Goal: Information Seeking & Learning: Check status

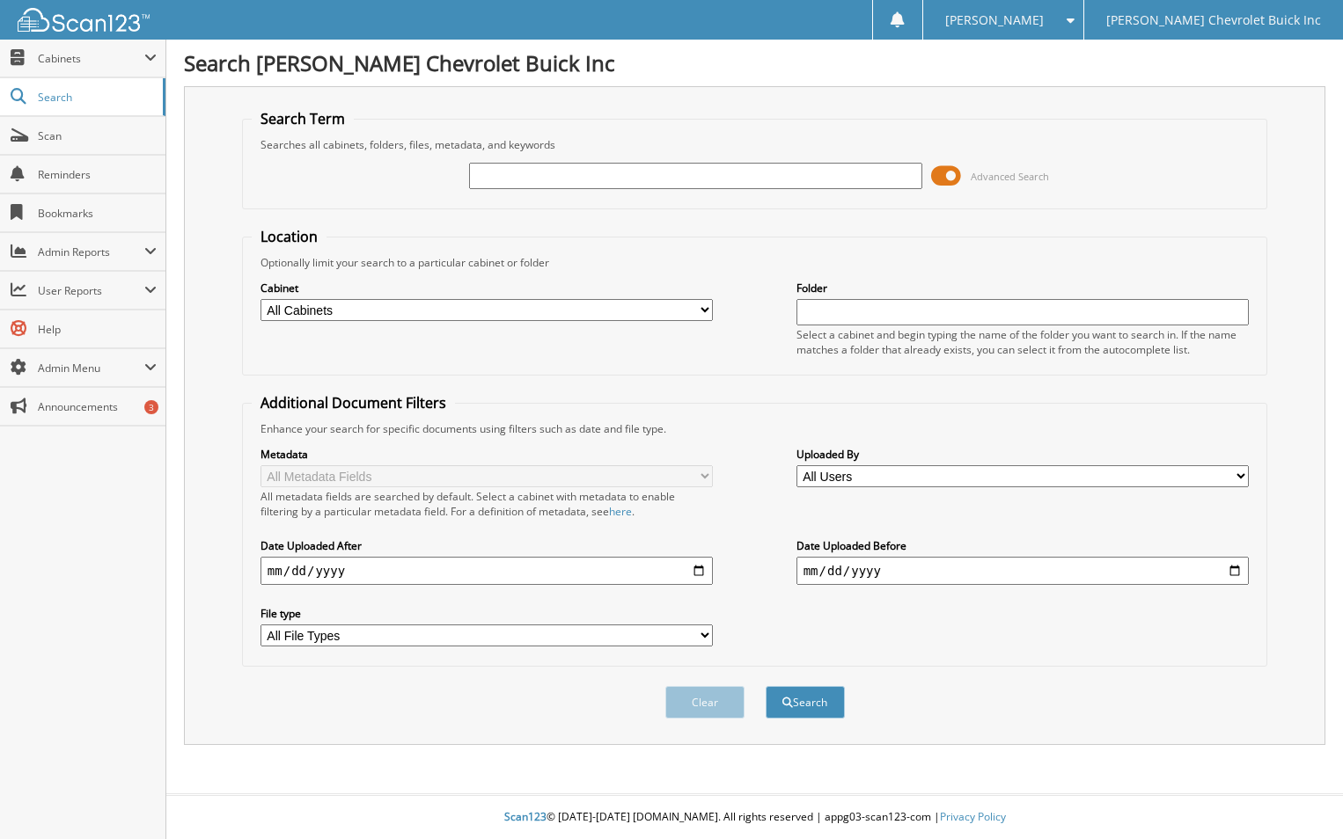
click at [545, 178] on input "text" at bounding box center [695, 176] width 452 height 26
type input "360851"
click at [696, 575] on input "date" at bounding box center [486, 571] width 452 height 28
type input "[DATE]"
click at [791, 706] on span "submit" at bounding box center [787, 703] width 11 height 11
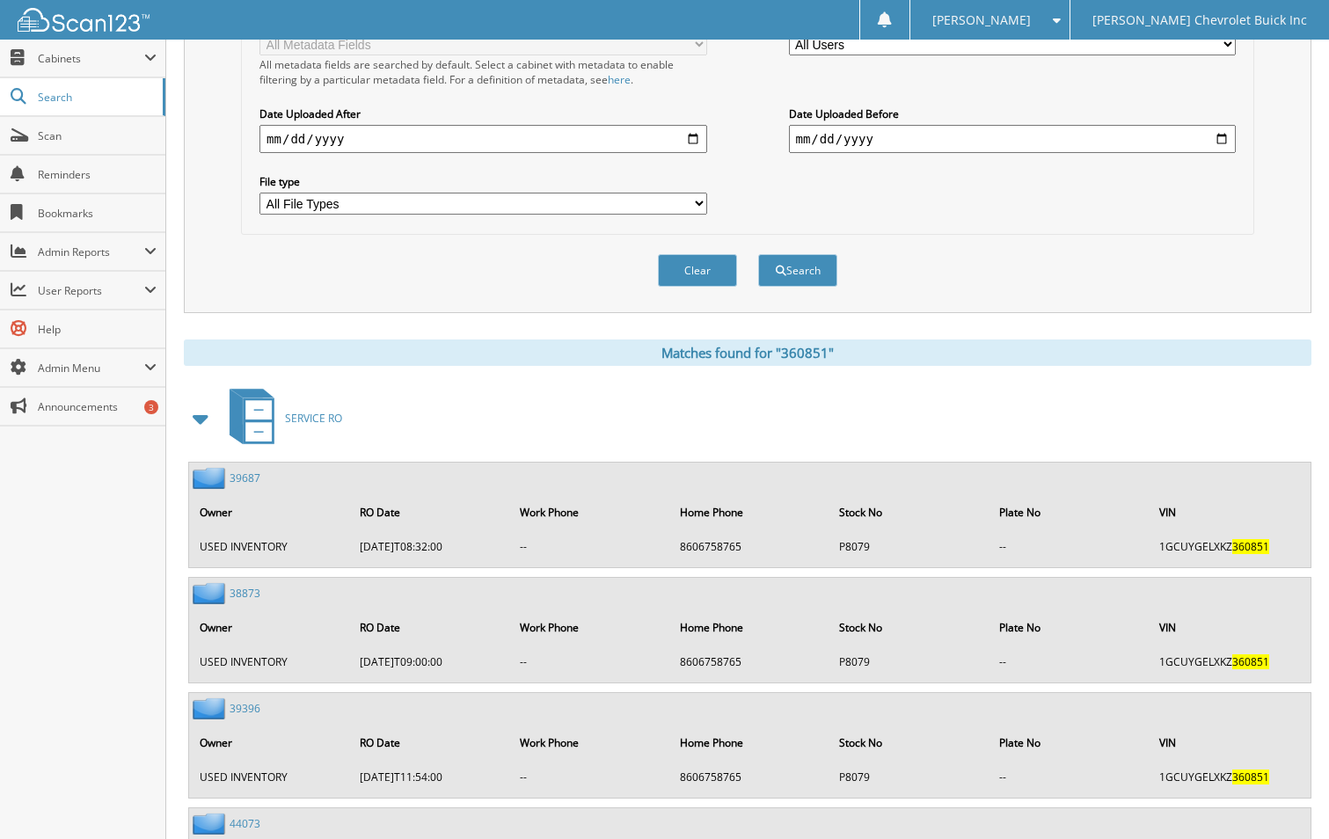
scroll to position [377, 0]
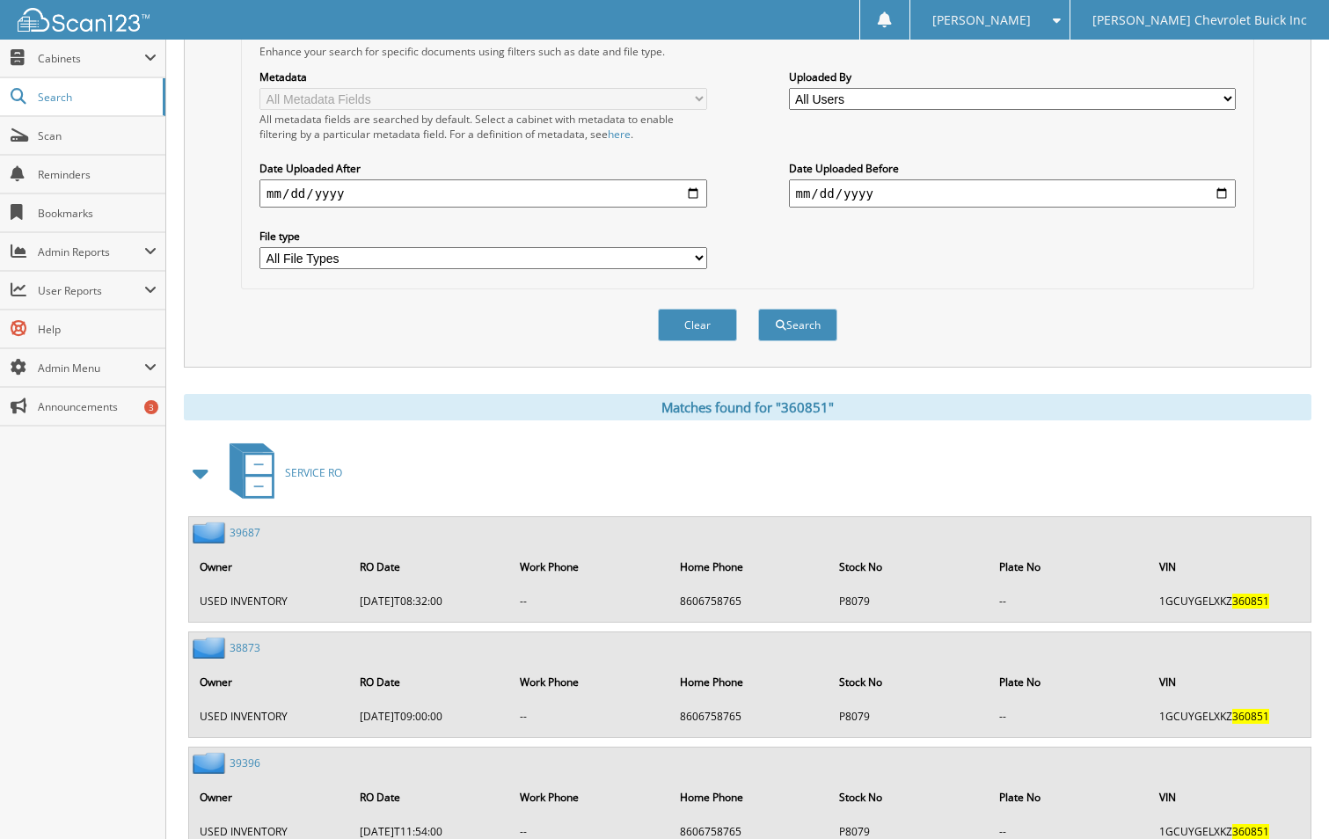
click at [688, 192] on input "2025-04-30" at bounding box center [483, 193] width 447 height 28
click at [698, 318] on button "Clear" at bounding box center [697, 325] width 79 height 33
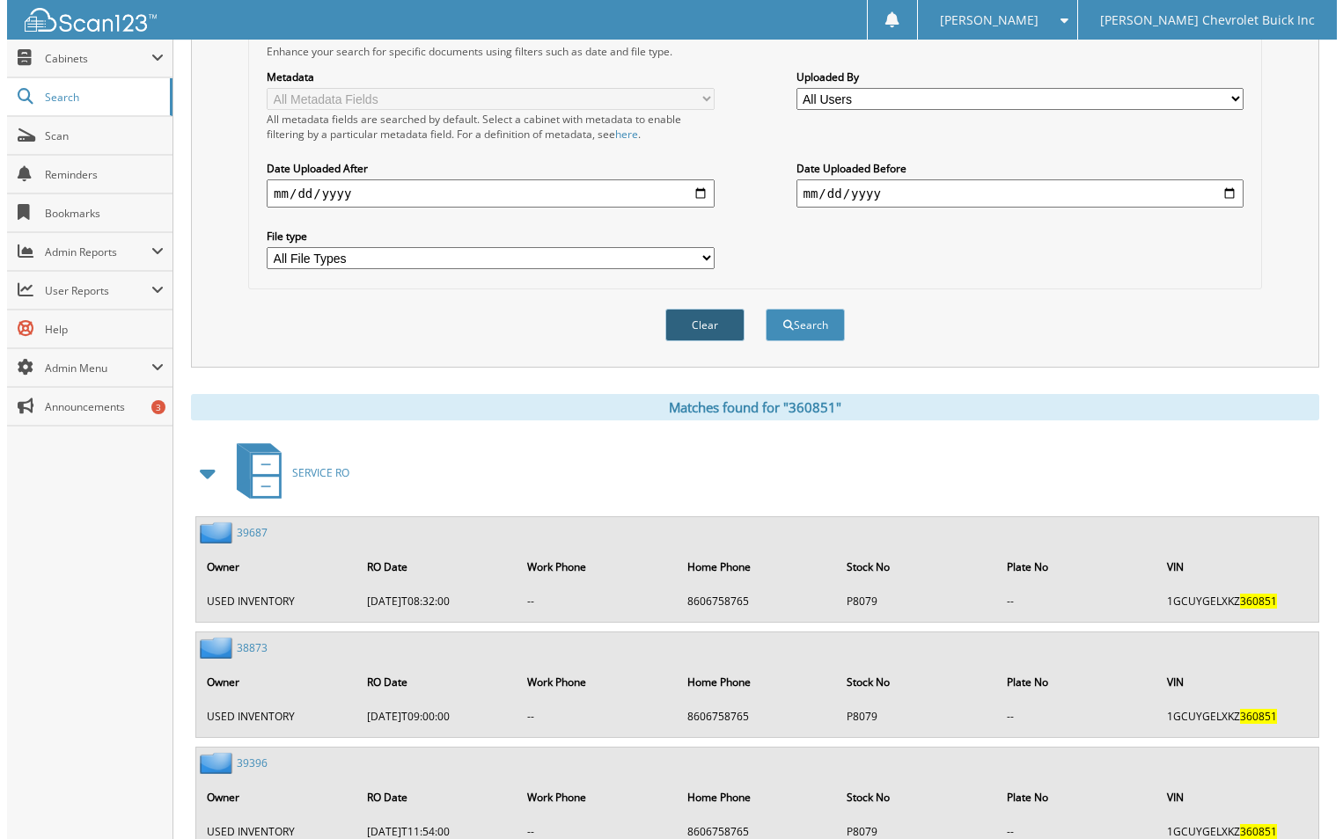
scroll to position [0, 0]
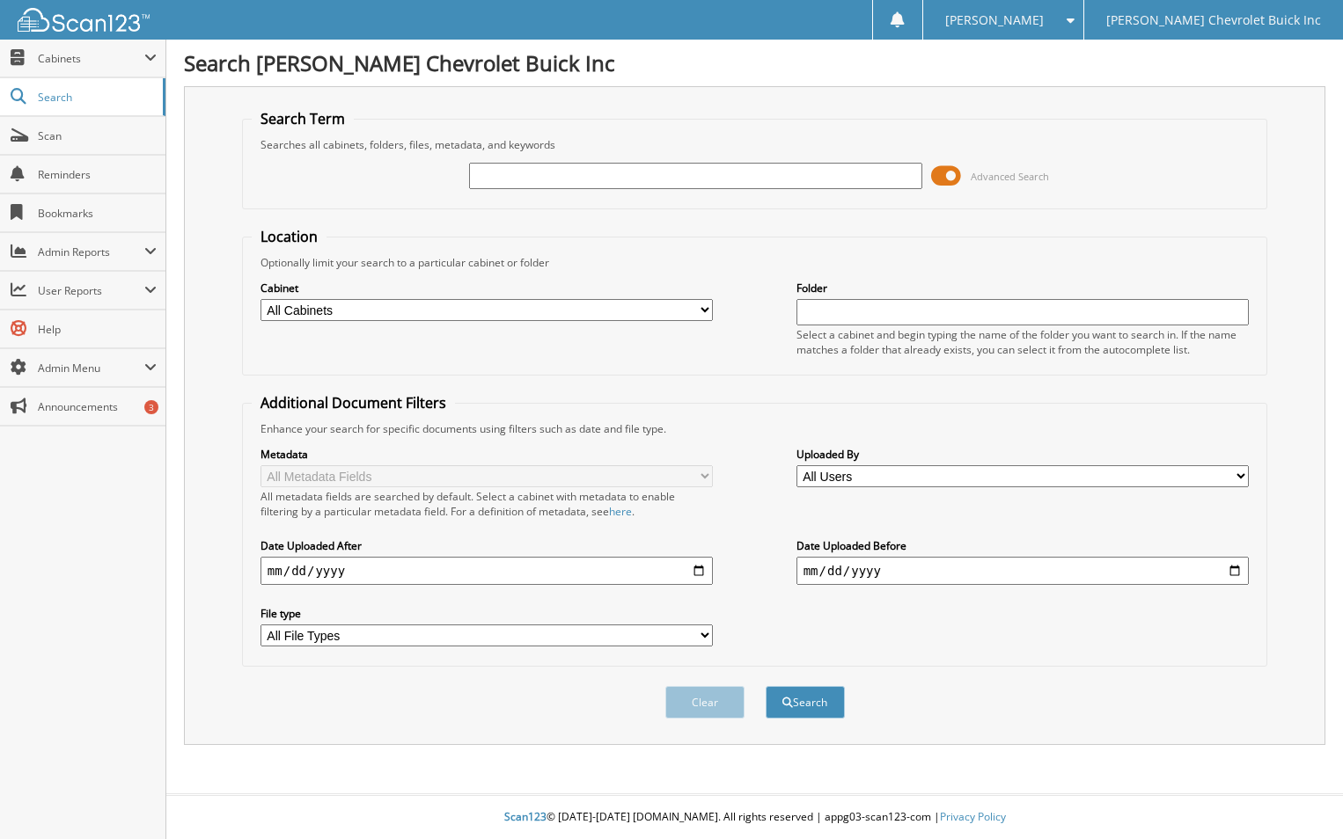
click at [710, 175] on input "text" at bounding box center [695, 176] width 452 height 26
type input "360851"
click at [802, 713] on button "Search" at bounding box center [804, 702] width 79 height 33
